Goal: Navigation & Orientation: Find specific page/section

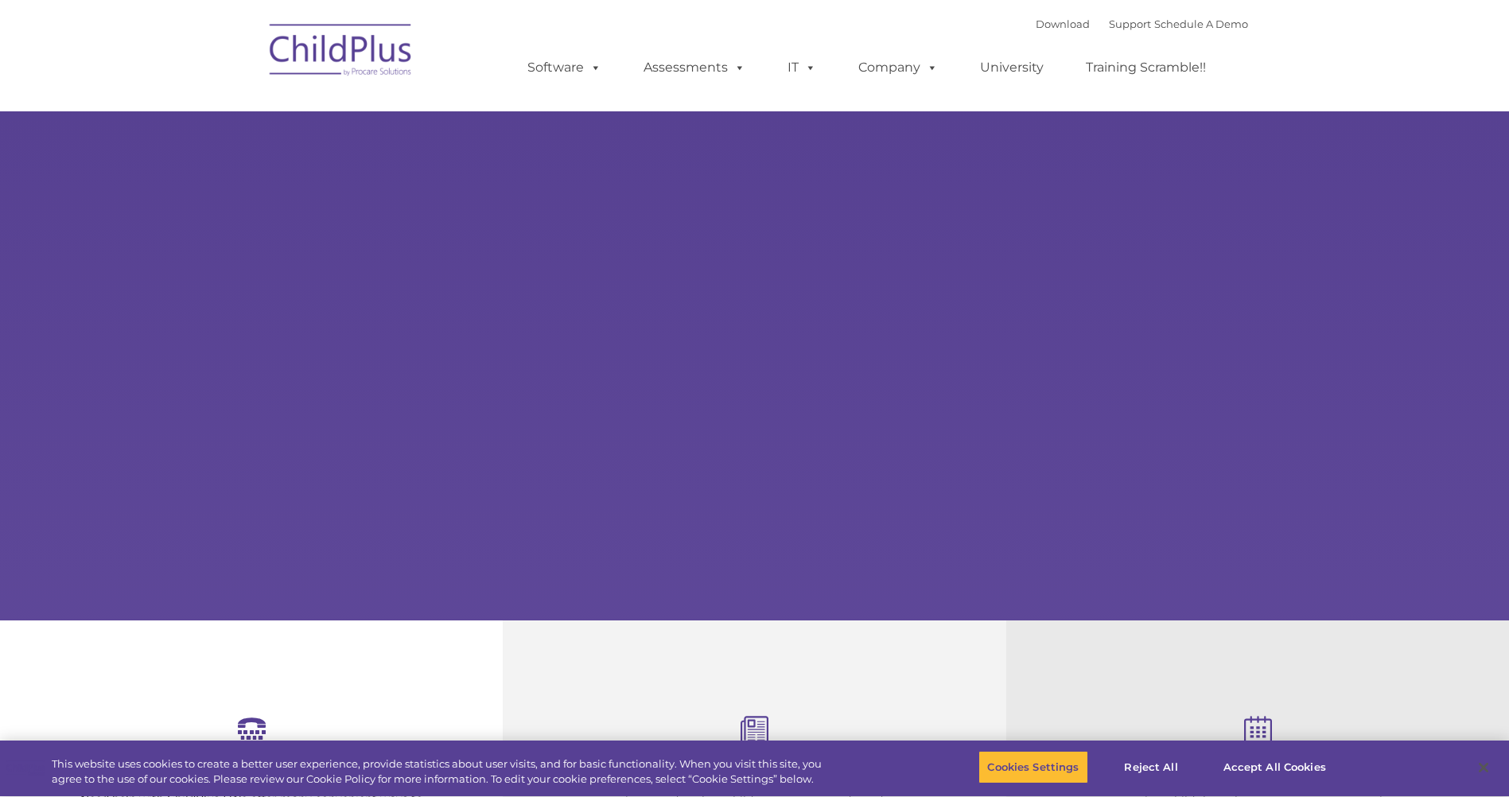
select select "MEDIUM"
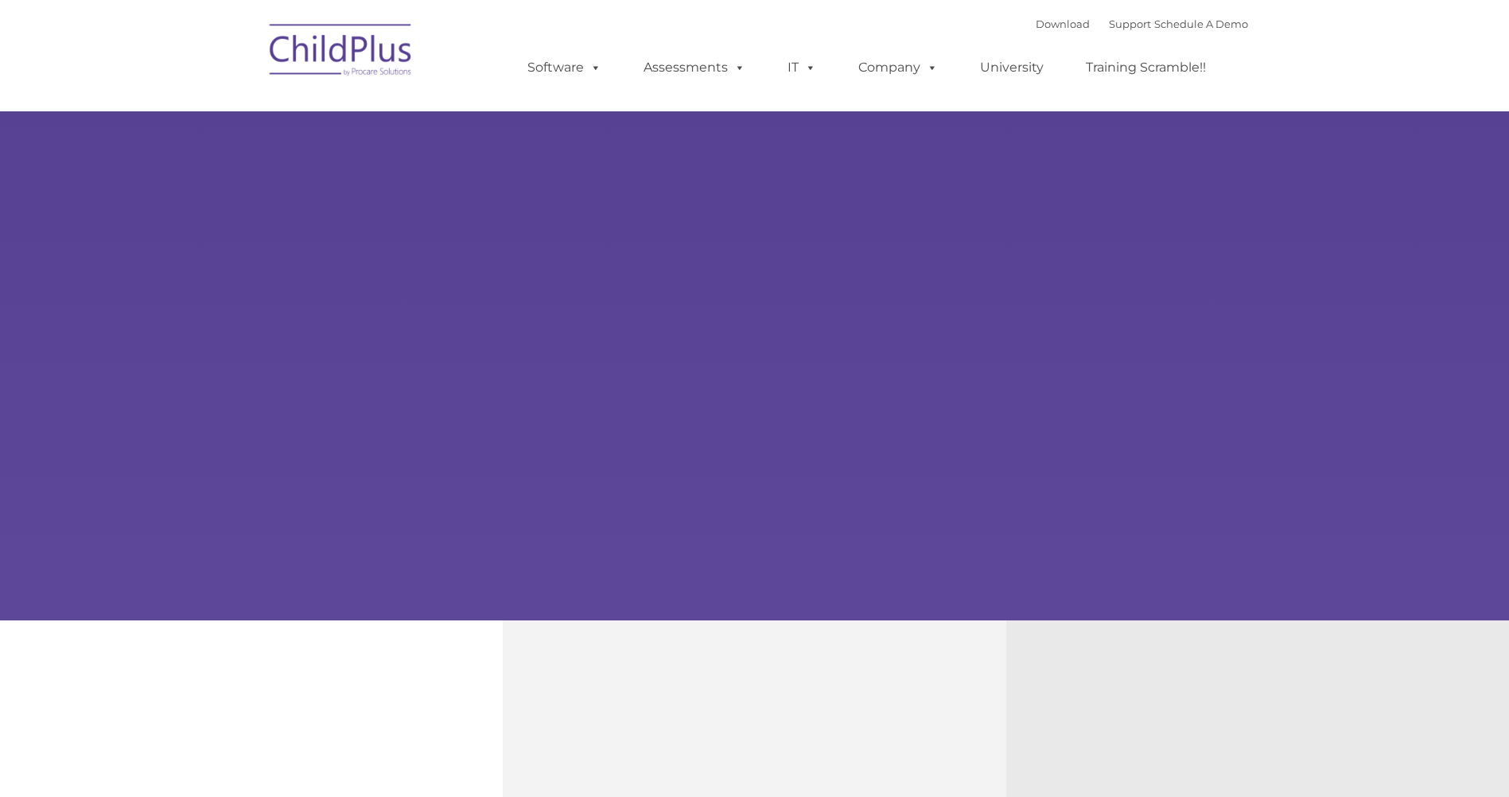
type input ""
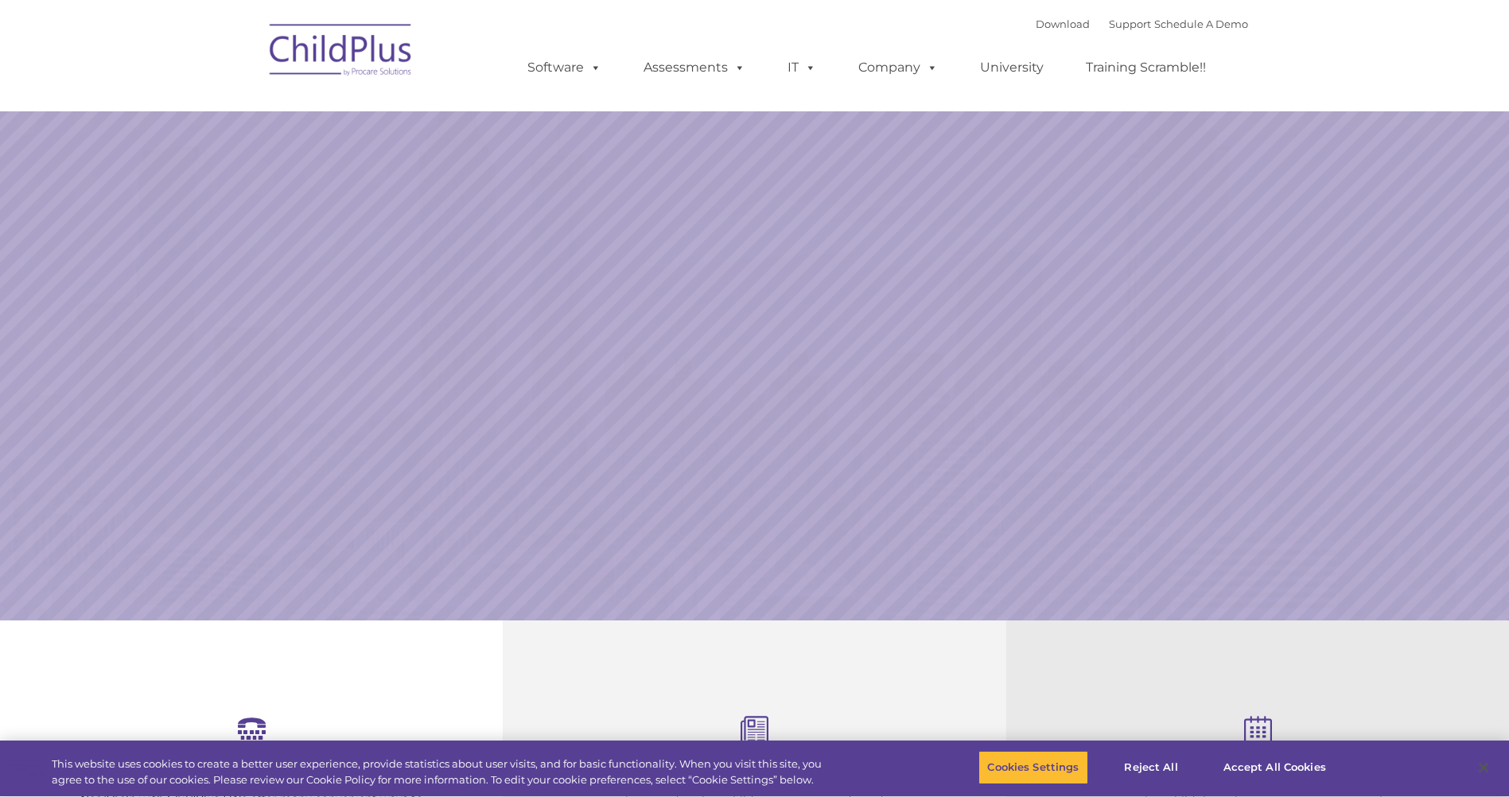
select select "MEDIUM"
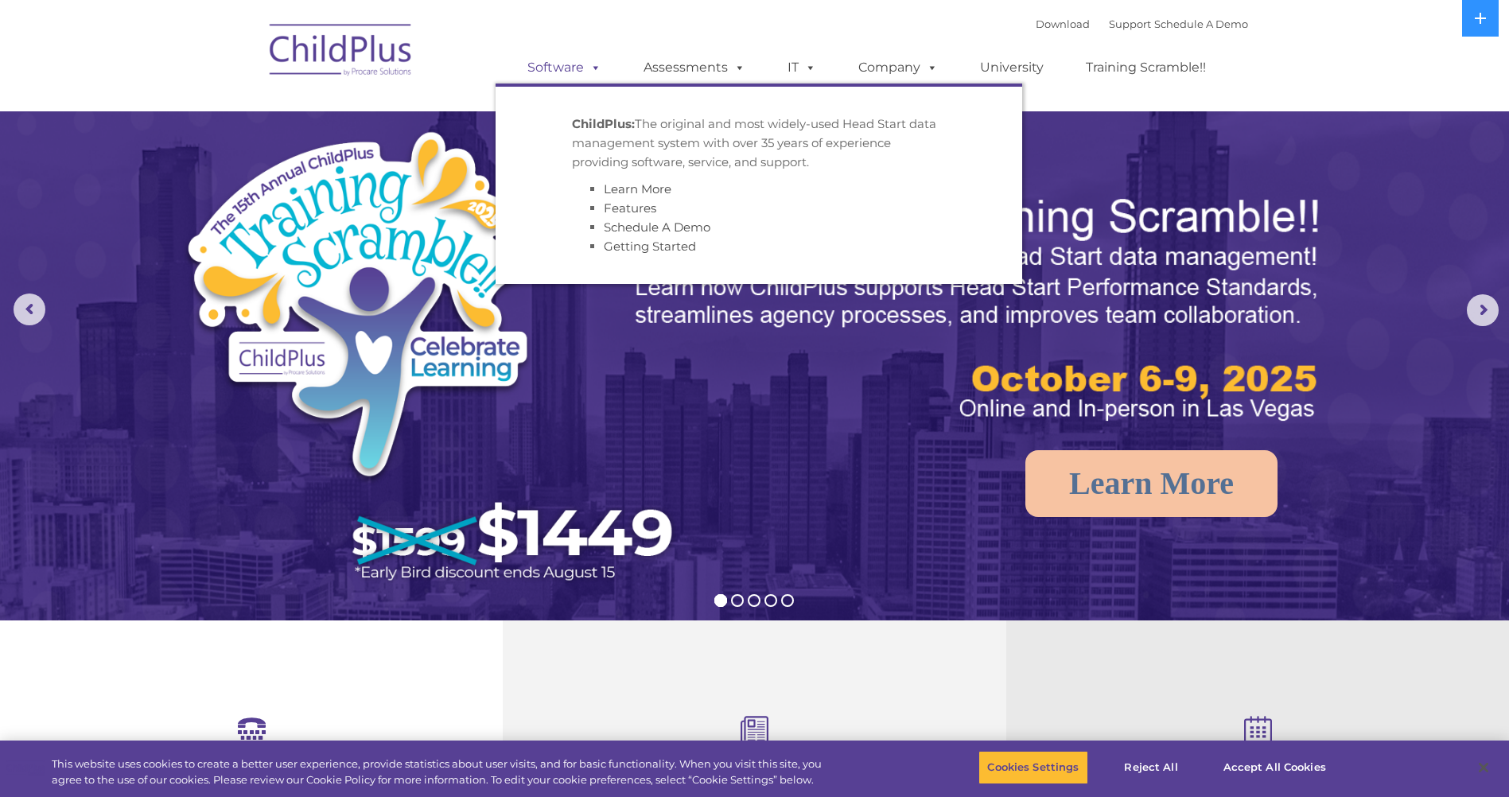
click at [593, 66] on span at bounding box center [593, 67] width 18 height 15
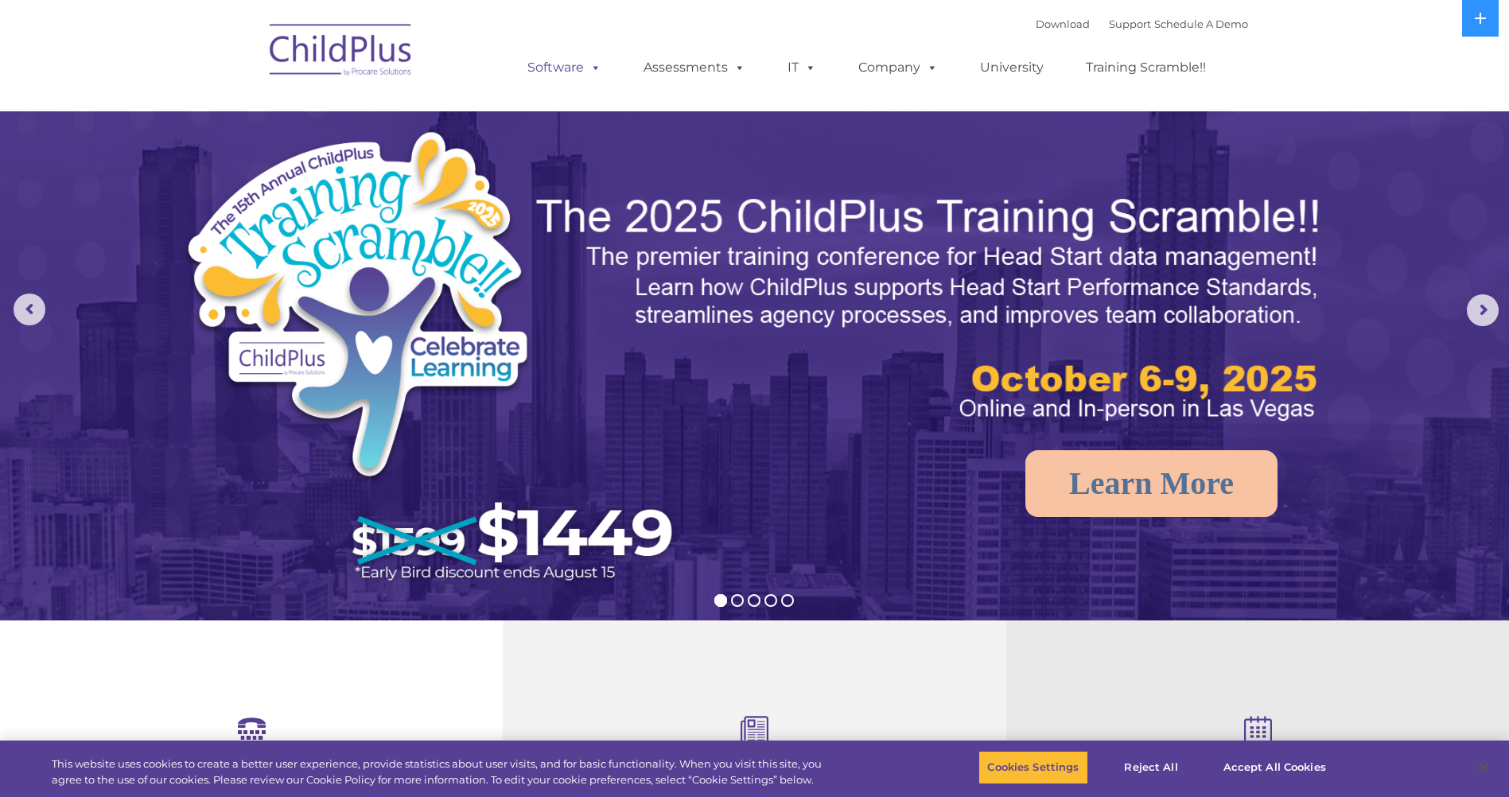
click at [593, 66] on span at bounding box center [593, 67] width 18 height 15
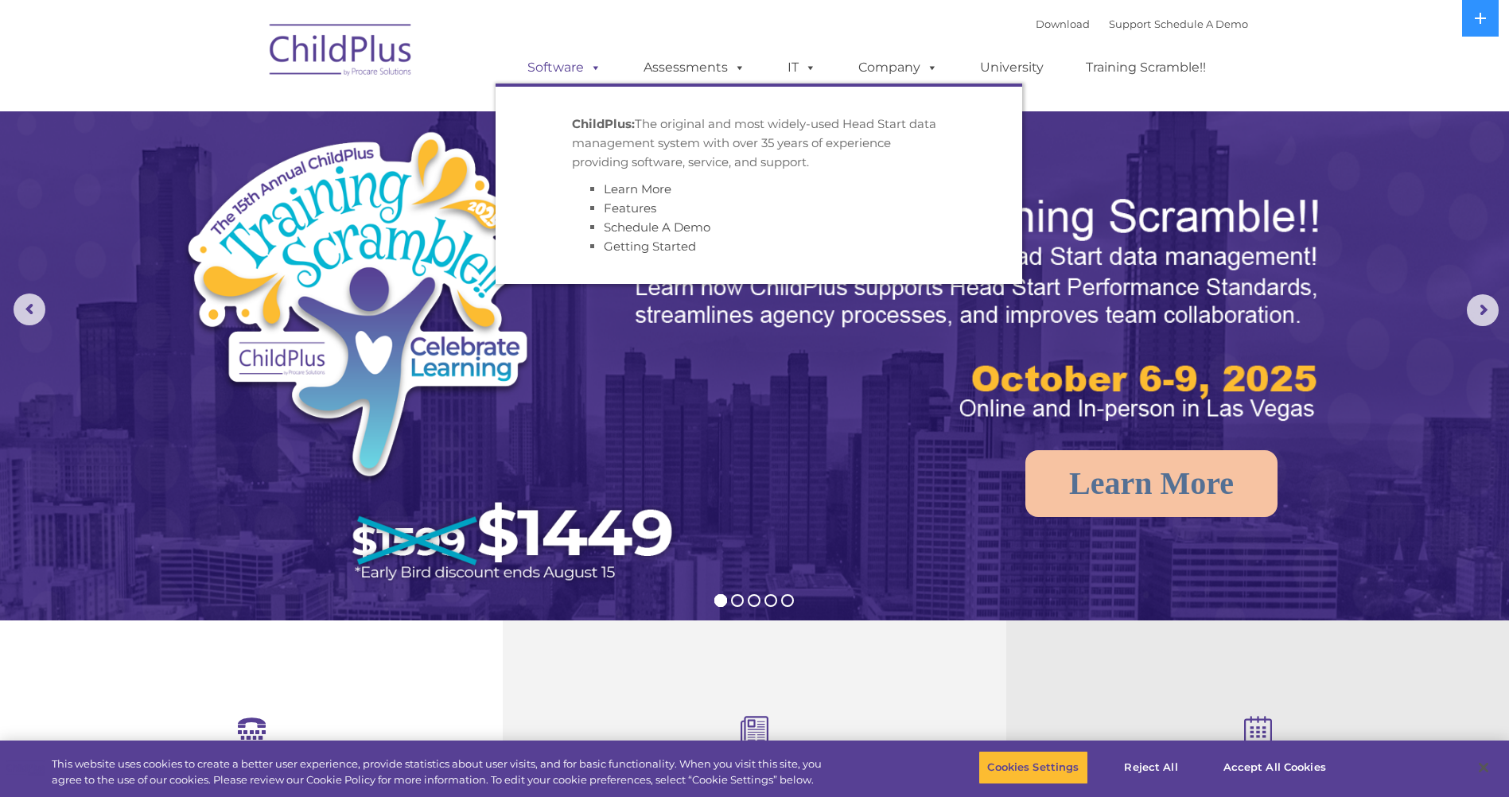
click at [593, 66] on span at bounding box center [593, 67] width 18 height 15
